Goal: Check status: Check status

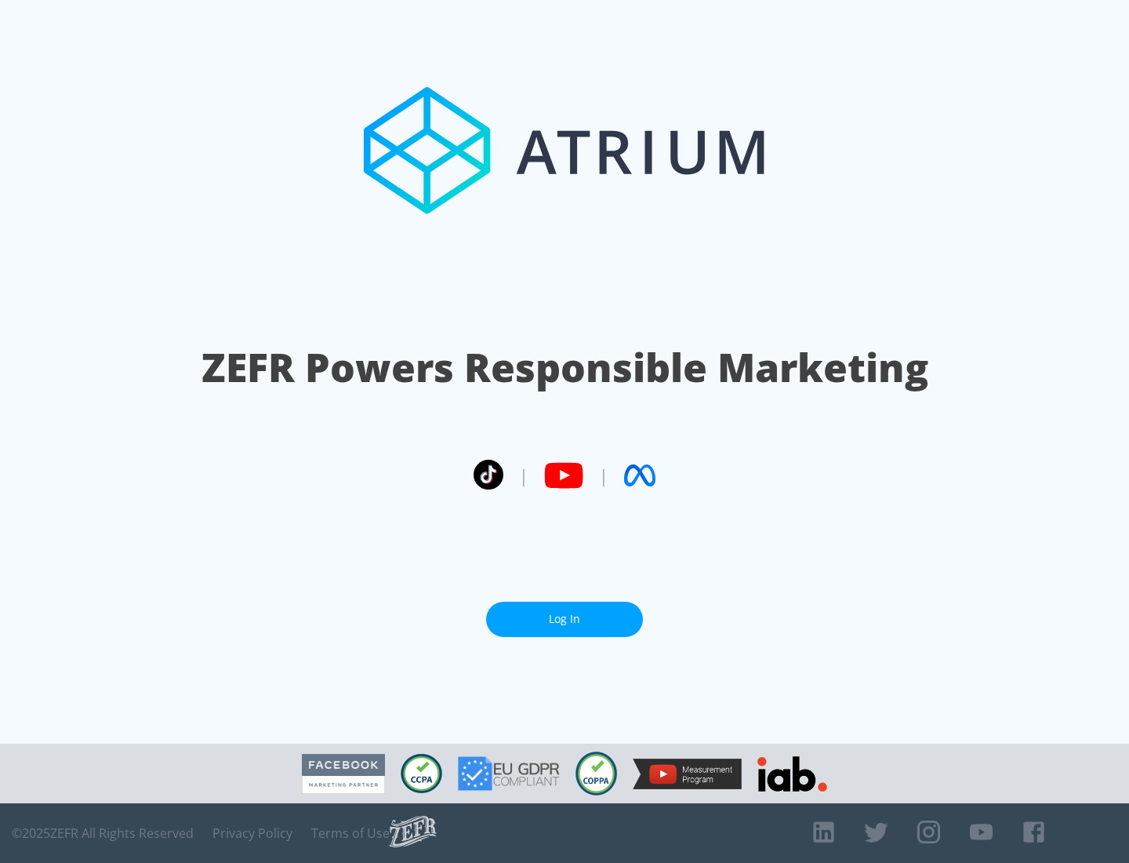
click at [565, 619] on link "Log In" at bounding box center [564, 619] width 157 height 35
